Goal: Information Seeking & Learning: Learn about a topic

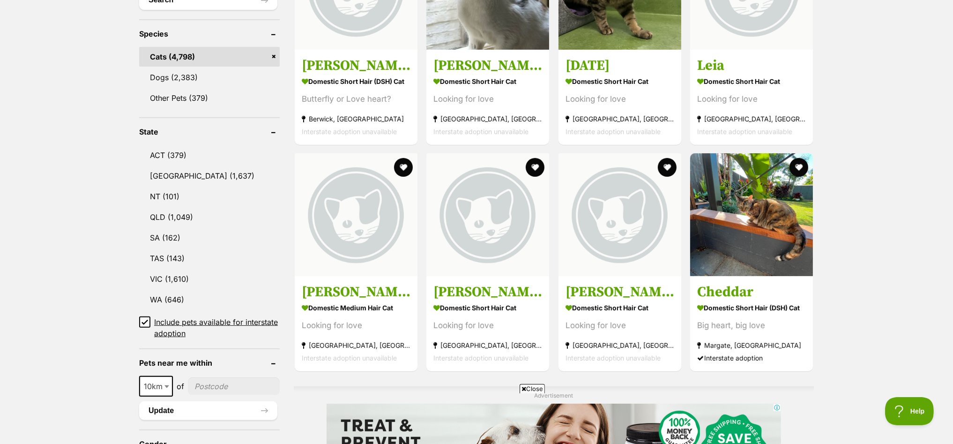
scroll to position [527, 0]
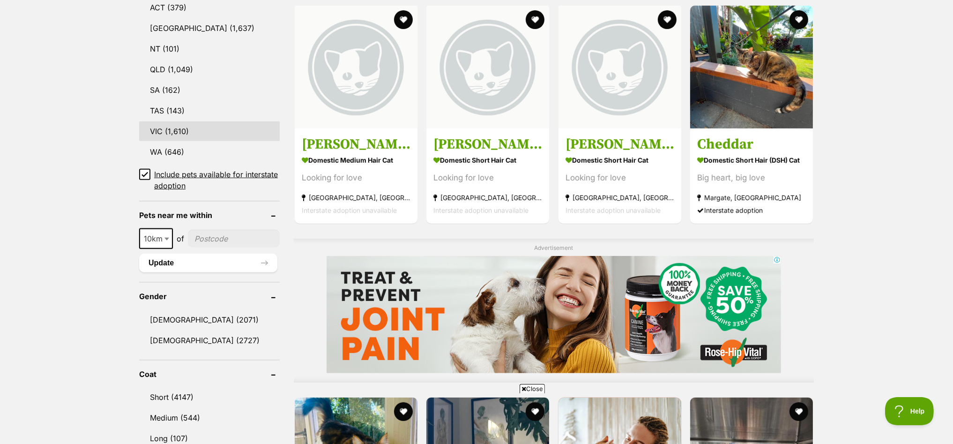
click at [159, 123] on link "VIC (1,610)" at bounding box center [209, 131] width 141 height 20
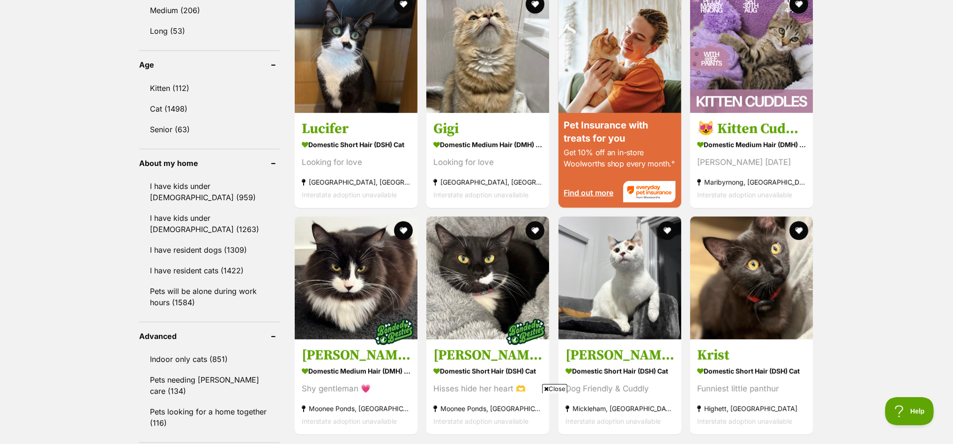
scroll to position [937, 0]
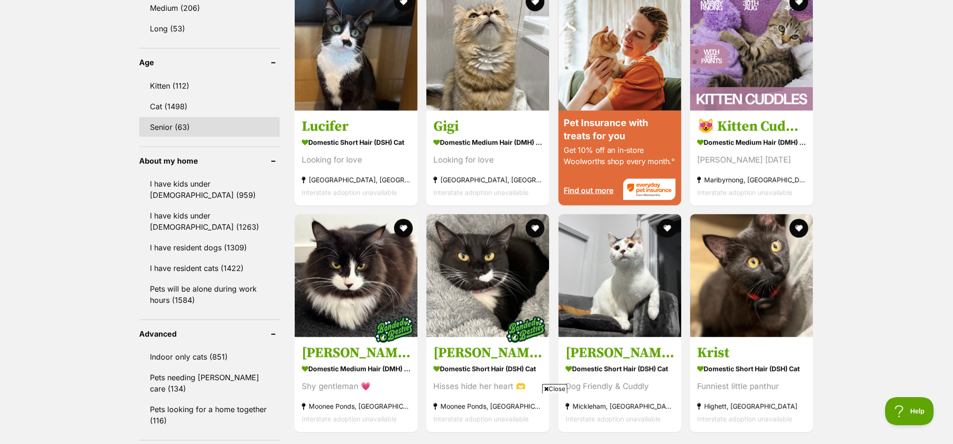
click at [161, 121] on link "Senior (63)" at bounding box center [209, 127] width 141 height 20
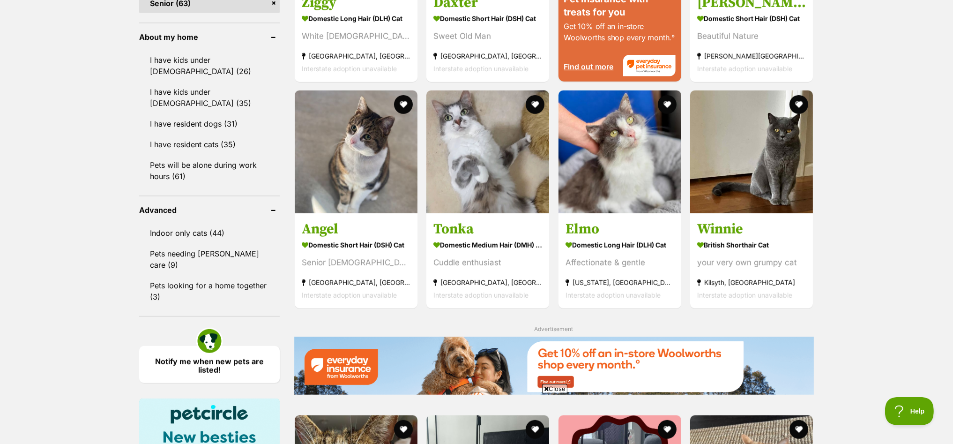
scroll to position [1230, 0]
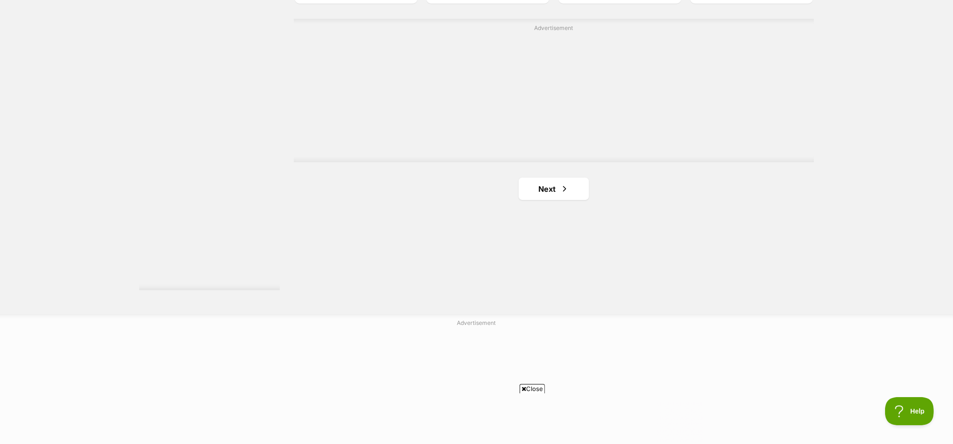
scroll to position [1698, 0]
click at [548, 175] on link "Next" at bounding box center [554, 180] width 70 height 22
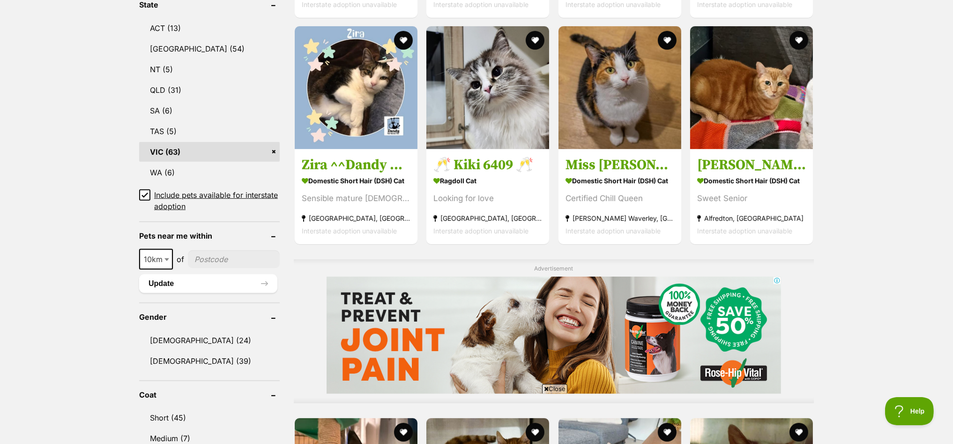
scroll to position [702, 0]
